Goal: Find specific page/section: Find specific page/section

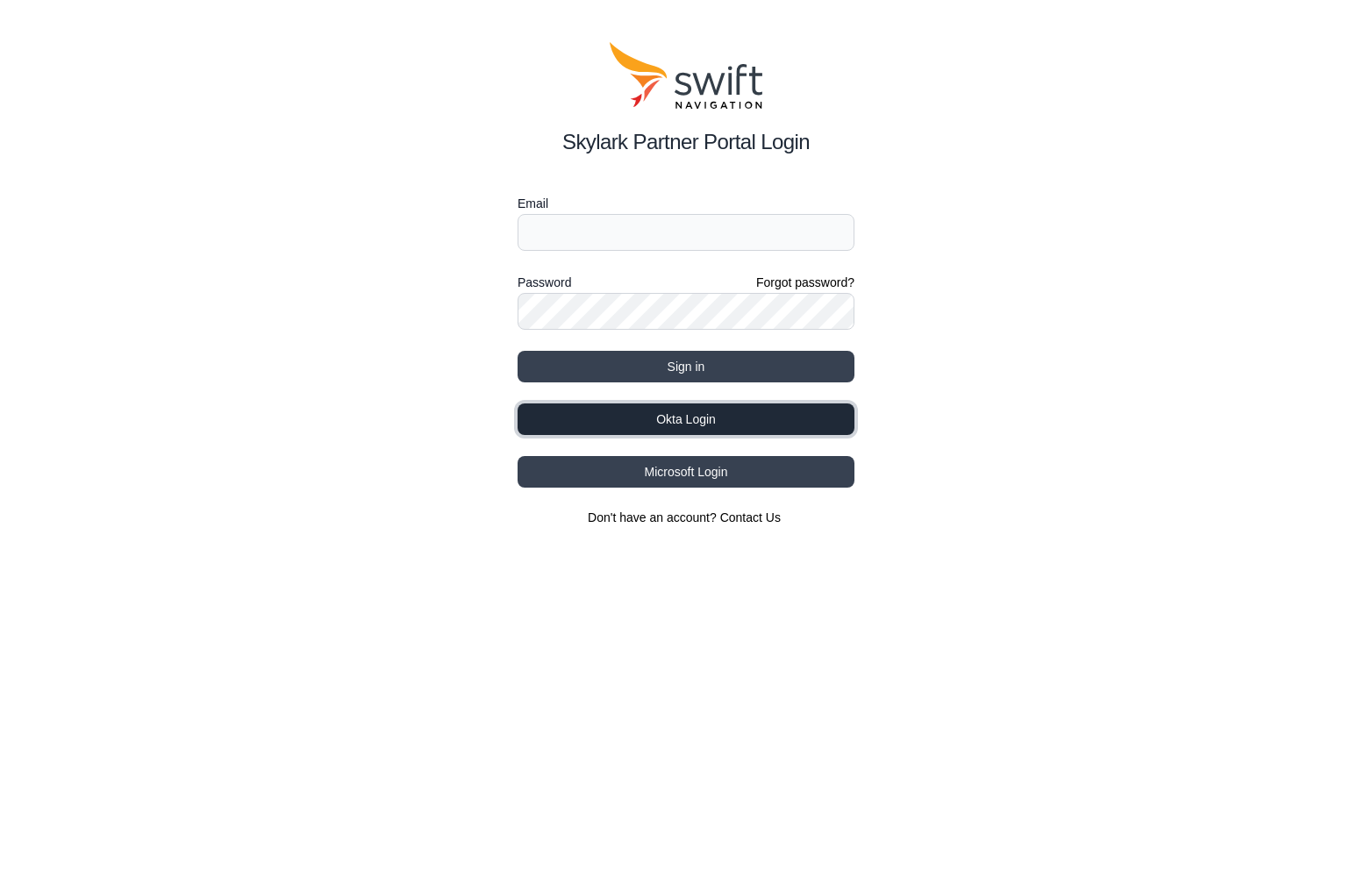
click at [603, 410] on button "Okta Login" at bounding box center [685, 419] width 337 height 32
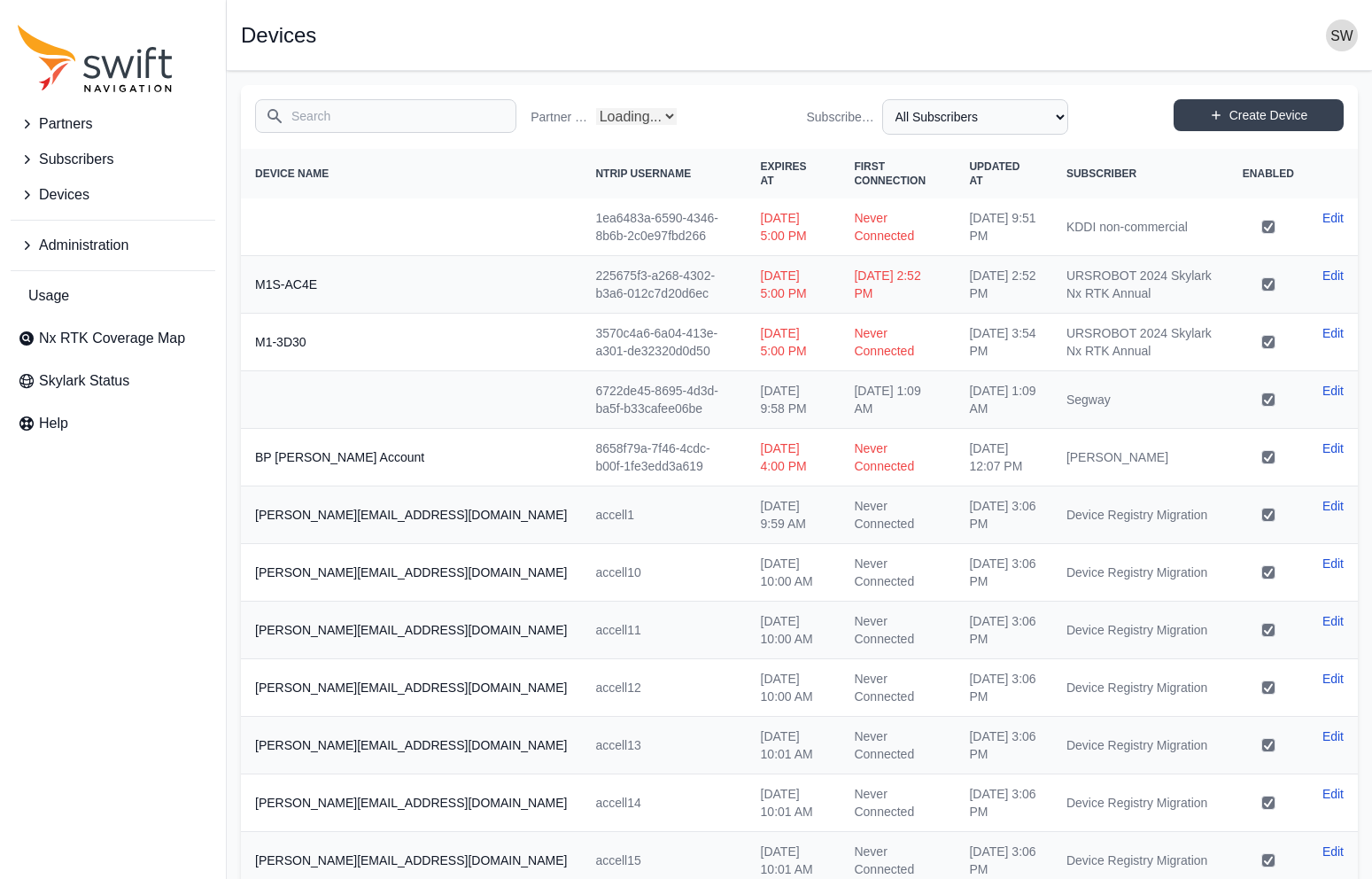
select select "Partner Name"
click at [435, 114] on input "Search" at bounding box center [386, 116] width 261 height 34
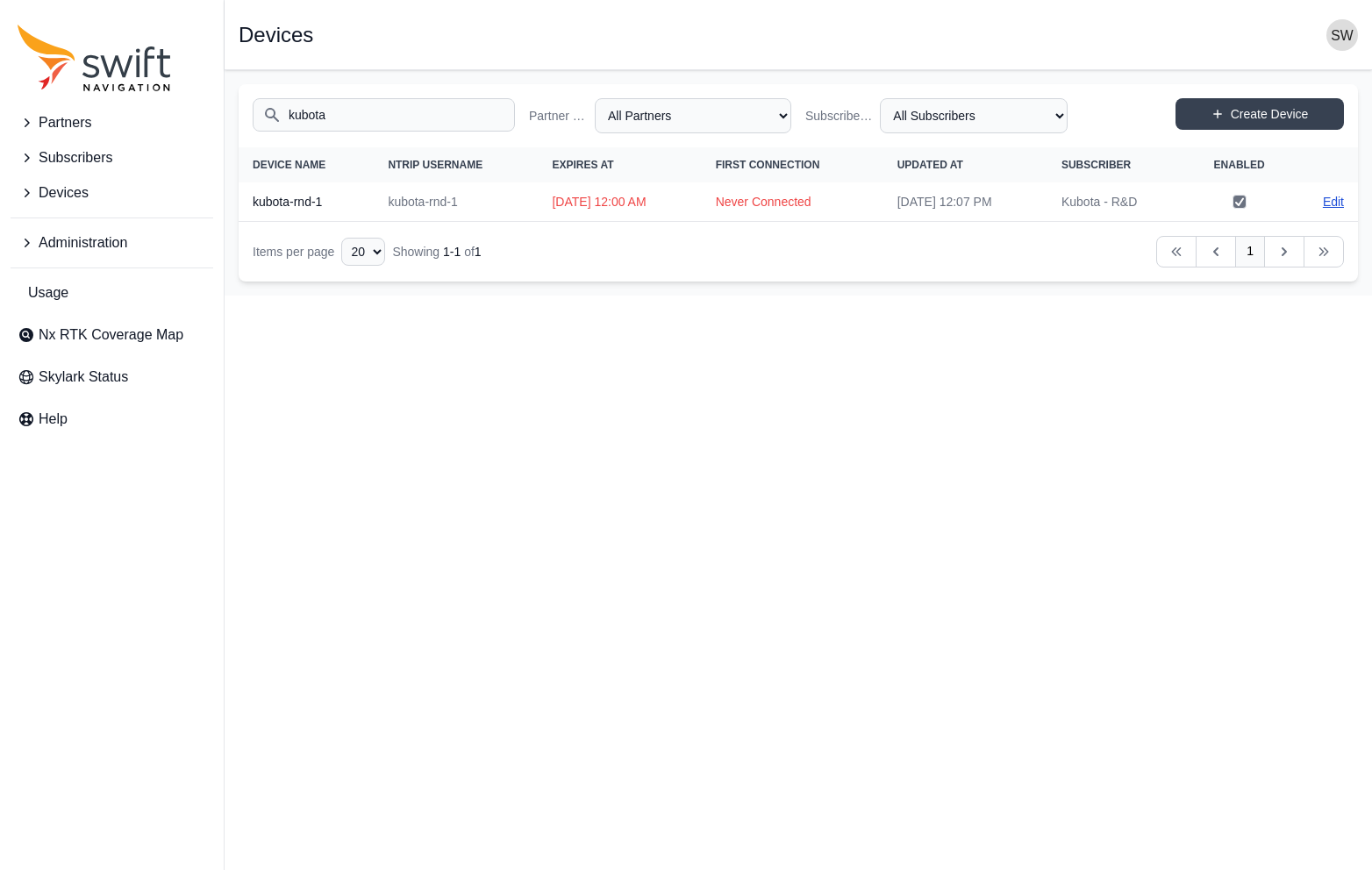
type input "kubota"
click at [1338, 205] on link "Edit" at bounding box center [1333, 201] width 21 height 18
select select "ab3272ce-40d0-4c94-a524-96a758ab755c"
select select "80779880-2cad-405a-8fe4-27388adc1c85"
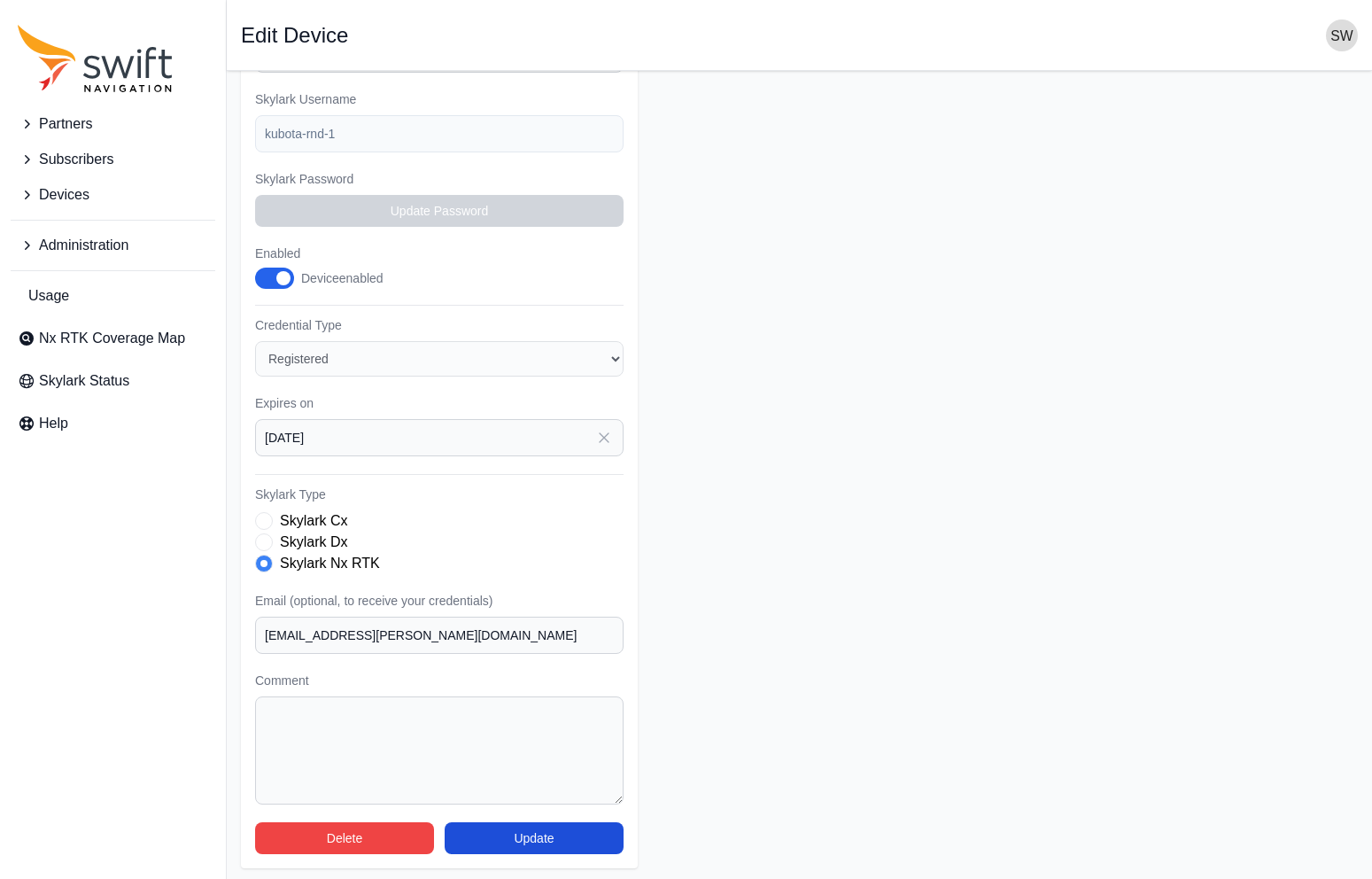
scroll to position [294, 0]
